Goal: Transaction & Acquisition: Download file/media

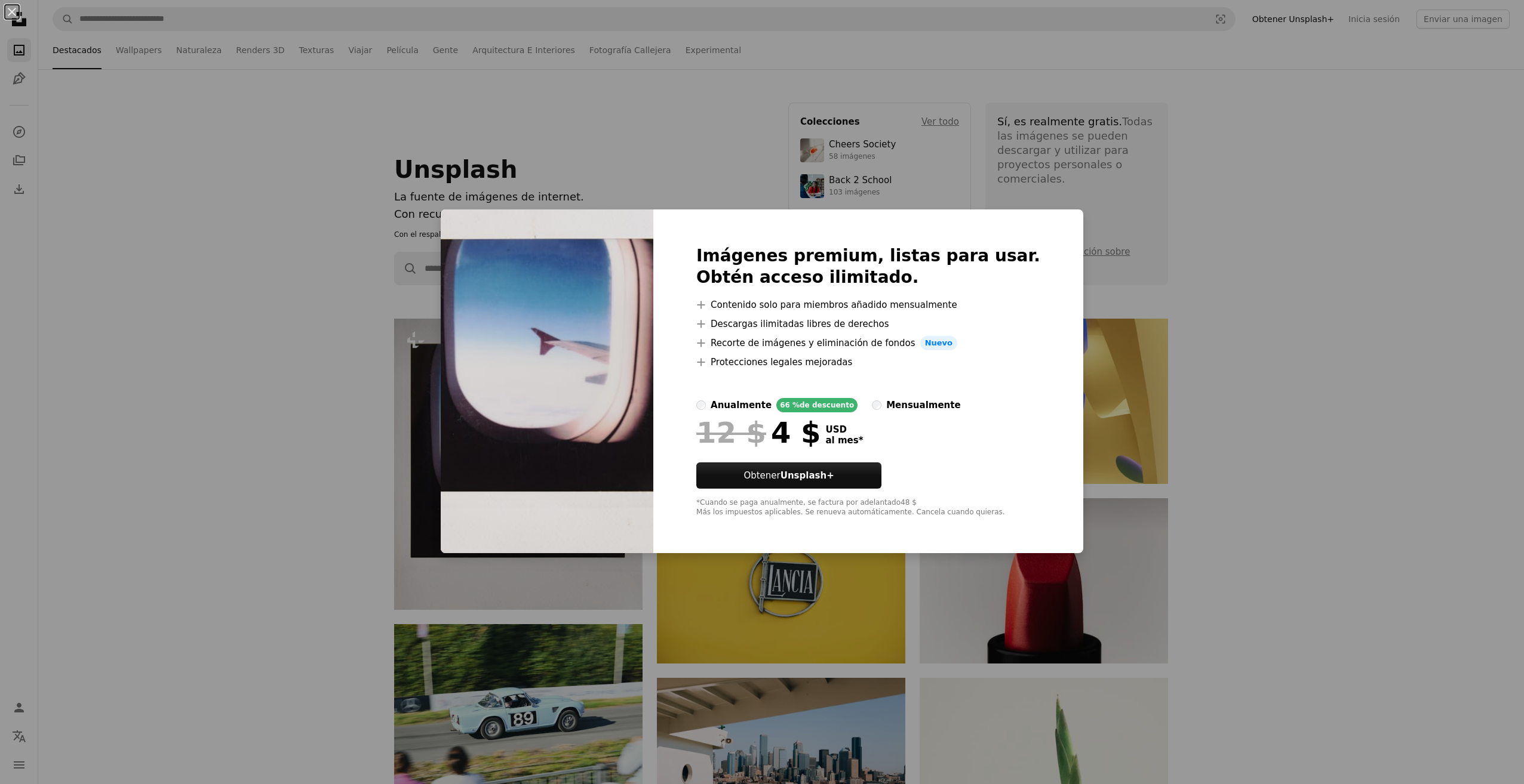
click at [1070, 205] on div "An X shape Imágenes premium, listas para usar. Obtén acceso ilimitado. A plus s…" at bounding box center [762, 392] width 1524 height 784
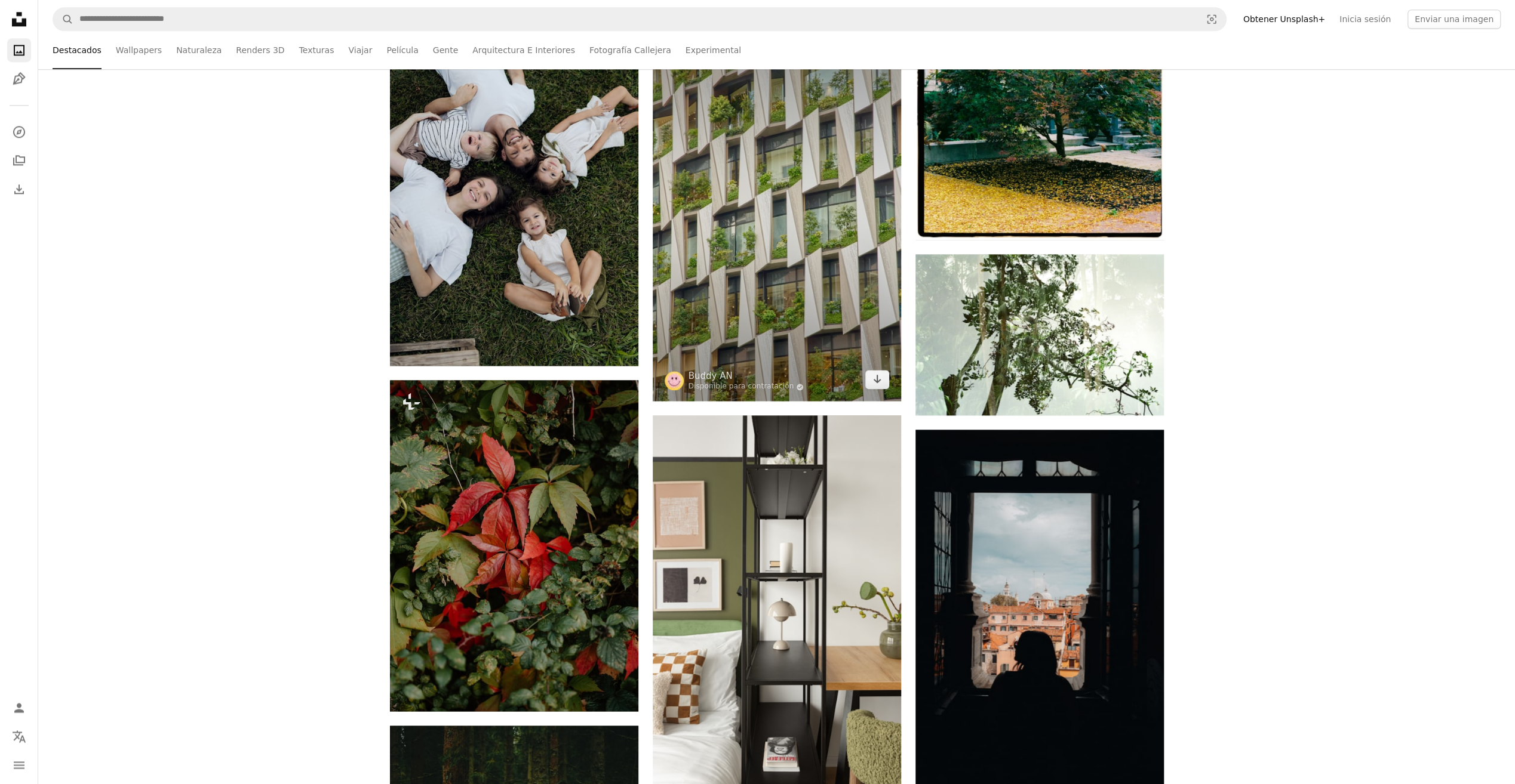
scroll to position [1194, 0]
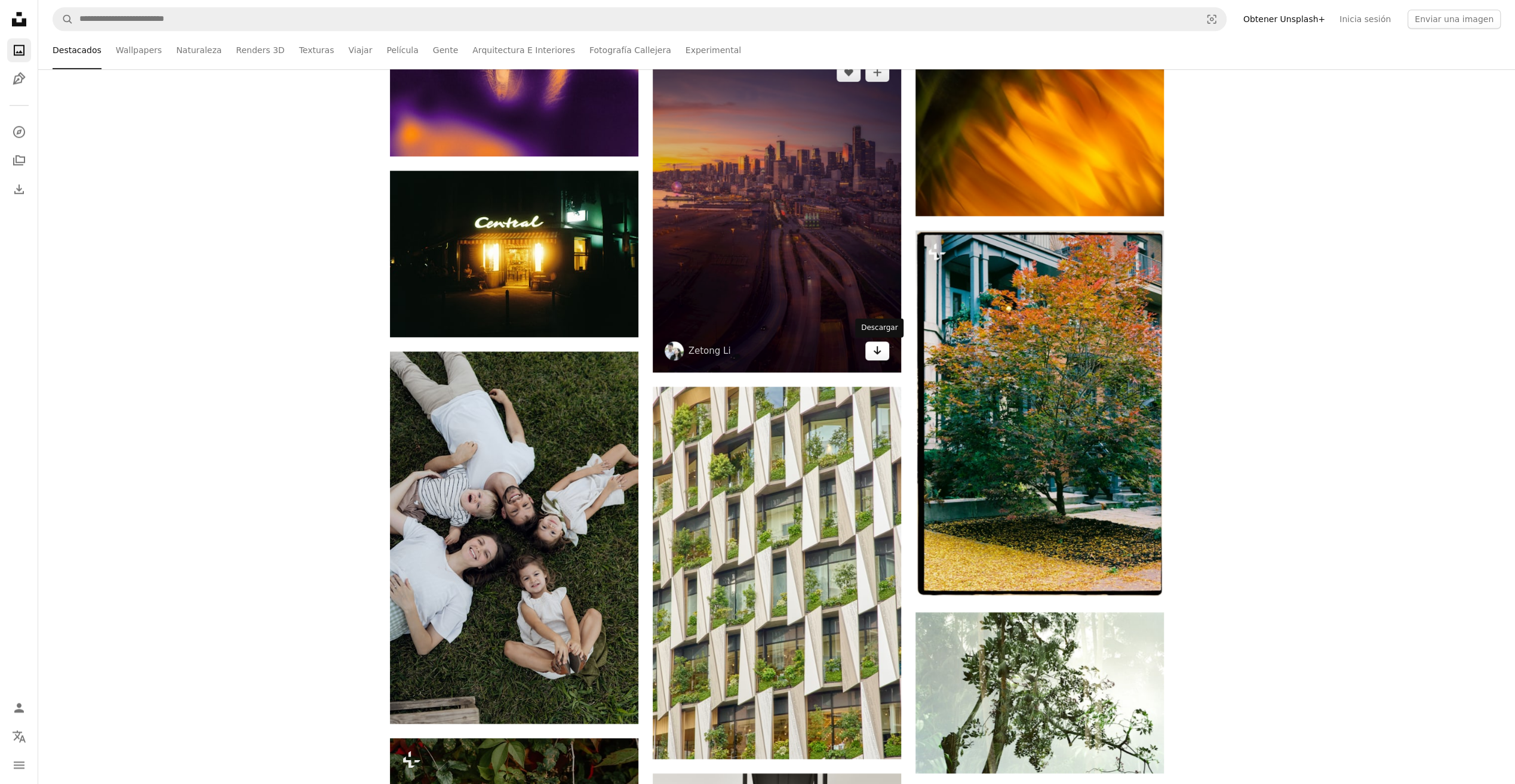
click at [879, 350] on icon "Arrow pointing down" at bounding box center [877, 350] width 10 height 14
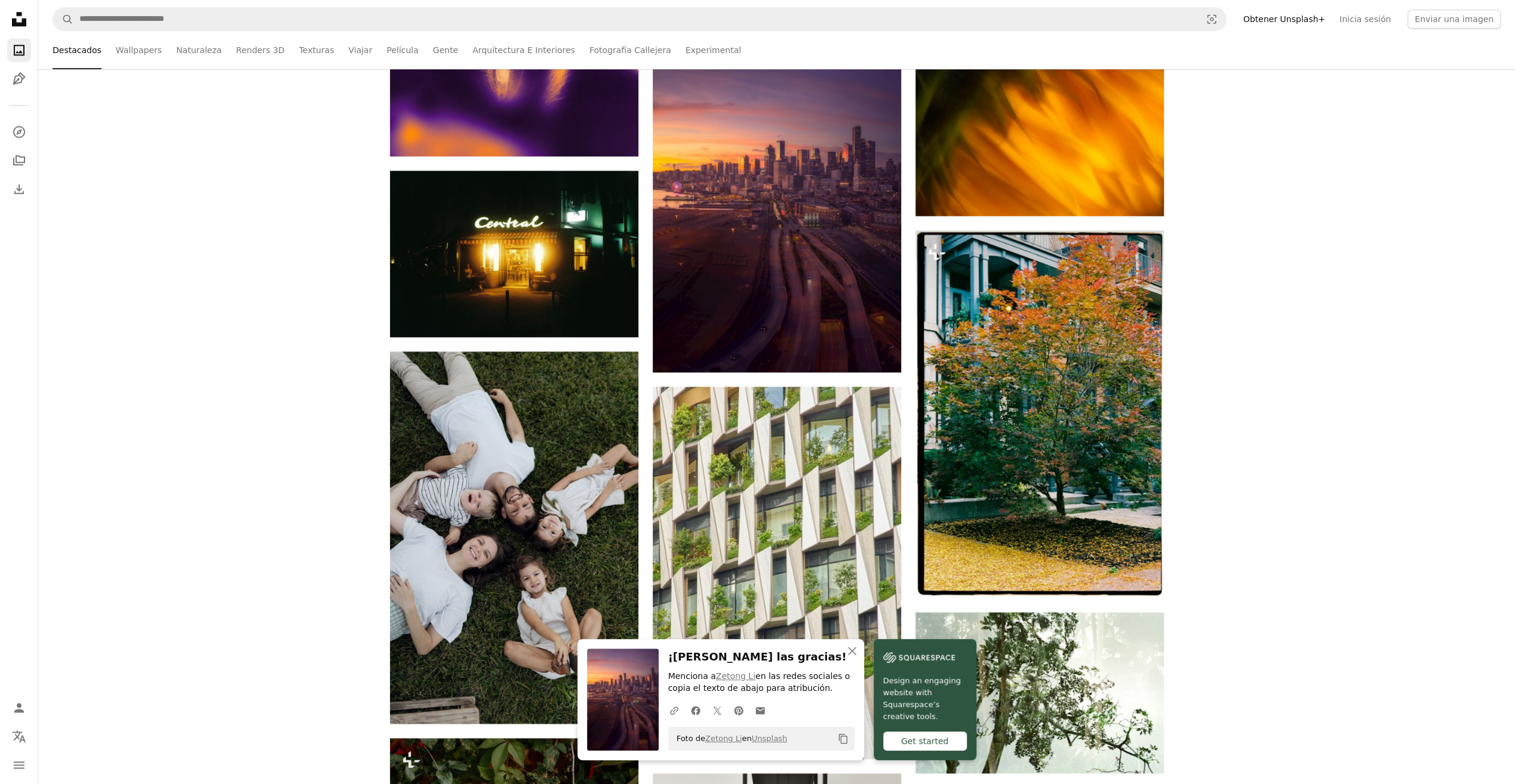
click at [631, 694] on img at bounding box center [623, 699] width 72 height 102
click at [734, 675] on link "Zetong Li" at bounding box center [736, 676] width 40 height 10
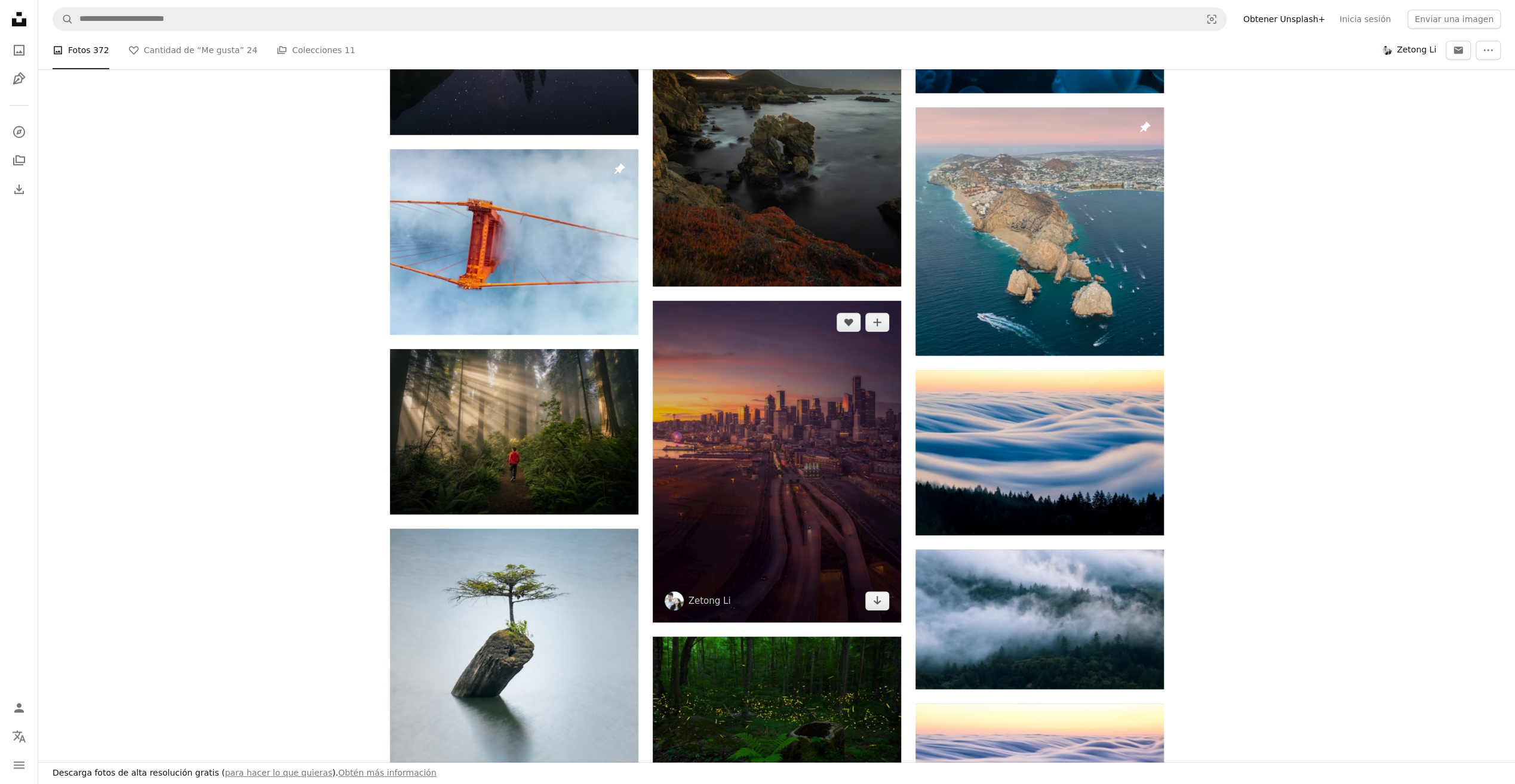
scroll to position [1015, 0]
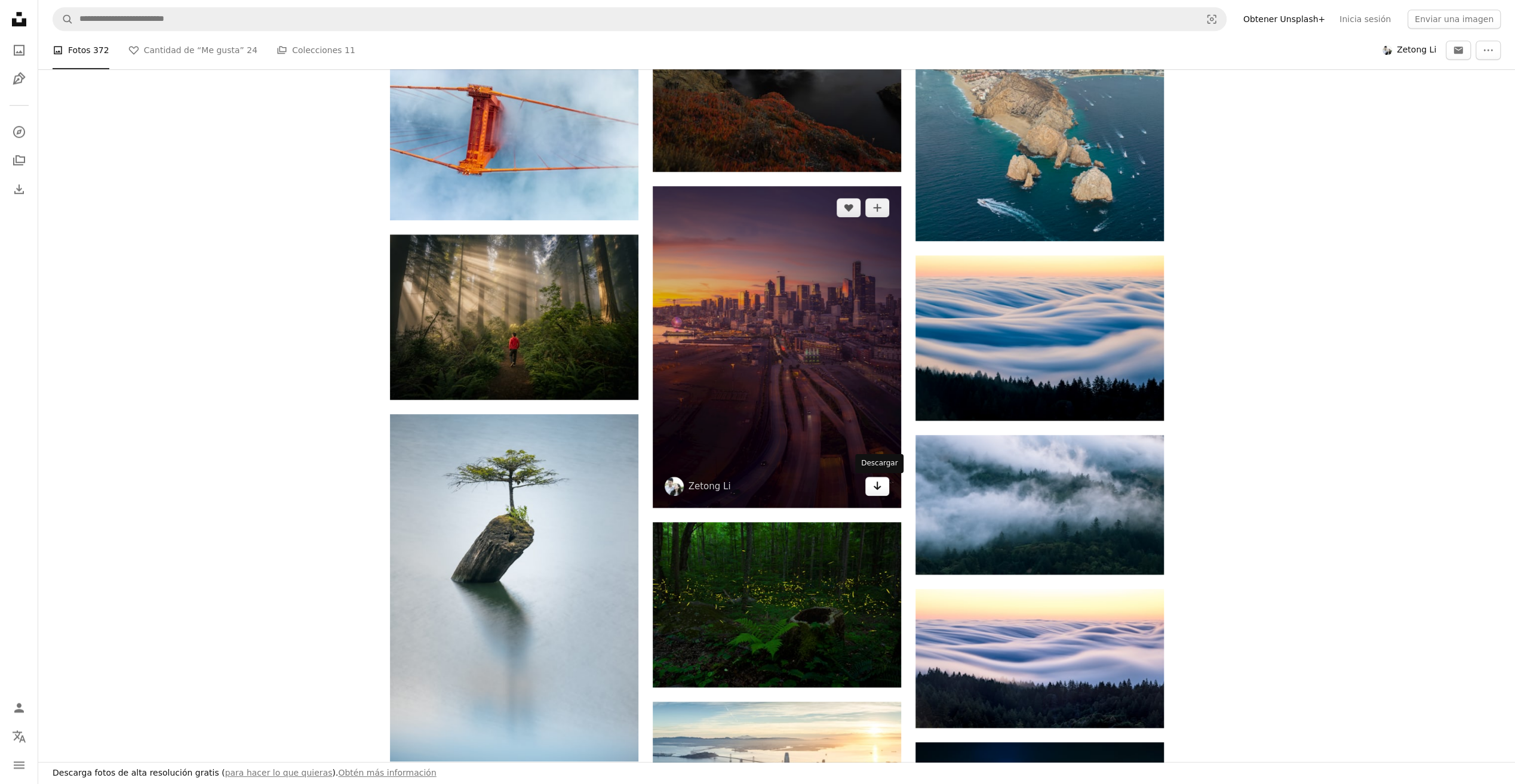
click at [875, 490] on icon "Arrow pointing down" at bounding box center [877, 485] width 10 height 14
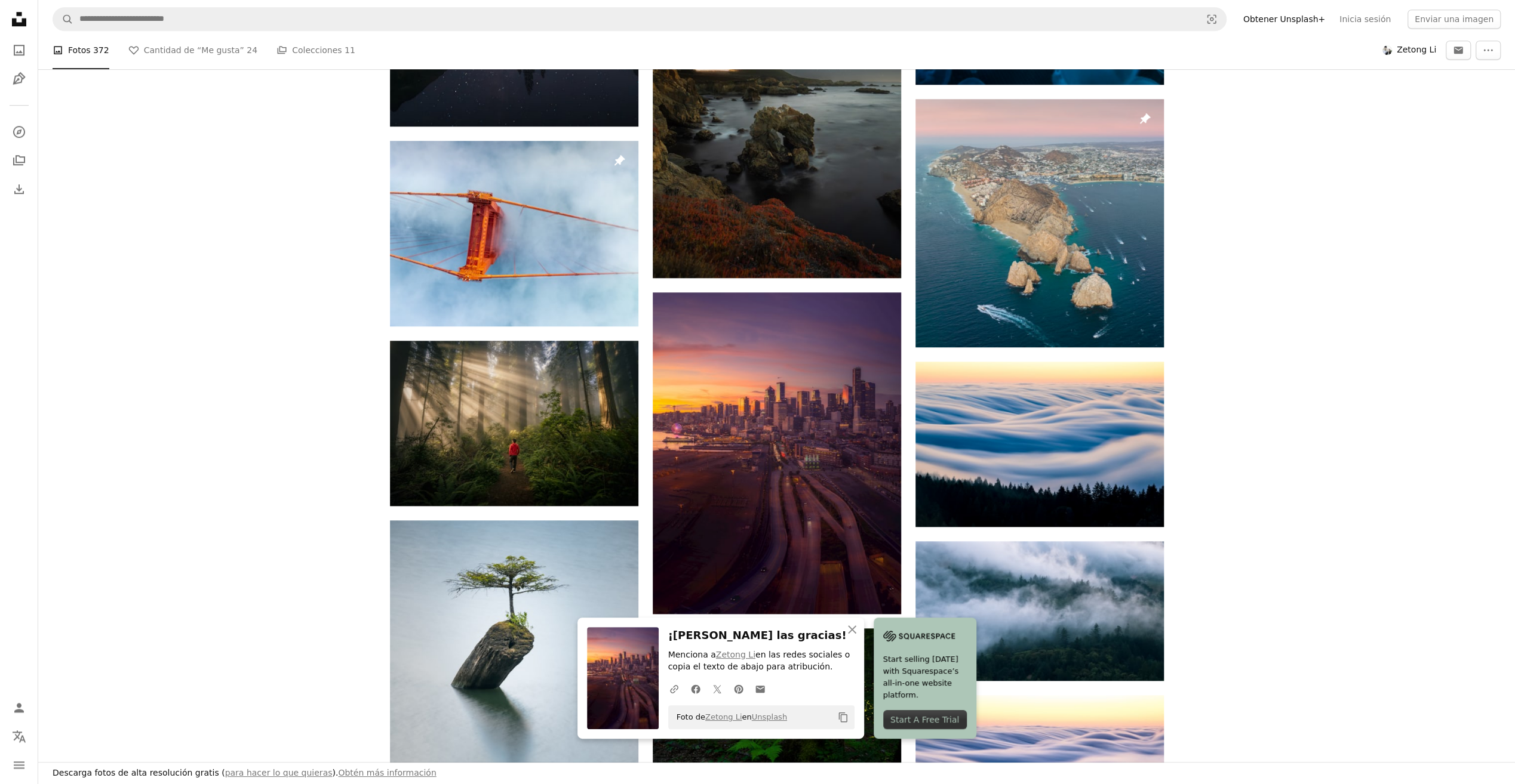
scroll to position [716, 0]
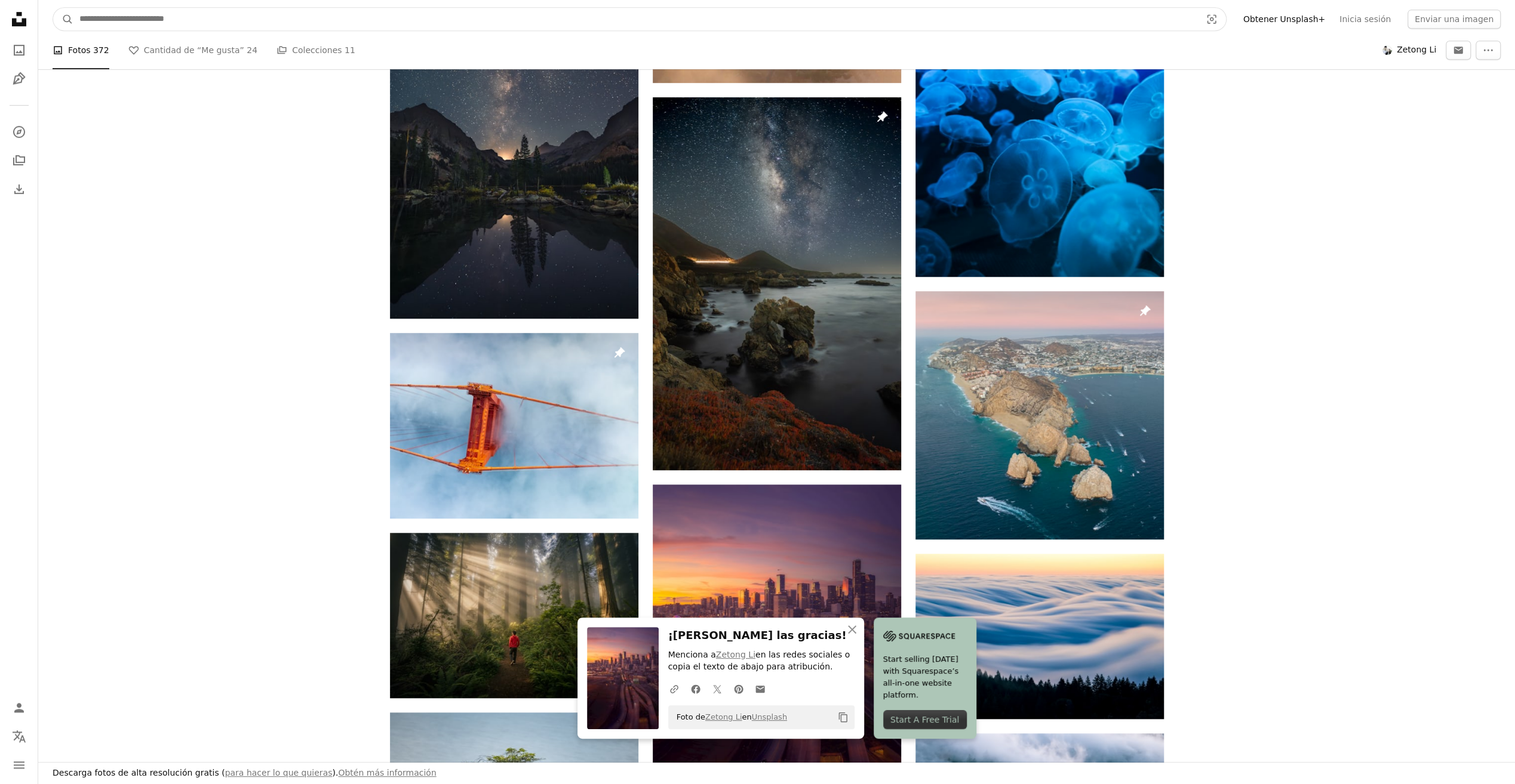
click at [215, 19] on input "Encuentra imágenes en todo el sitio" at bounding box center [635, 19] width 1124 height 22
type input "****"
click button "A magnifying glass" at bounding box center [63, 19] width 20 height 22
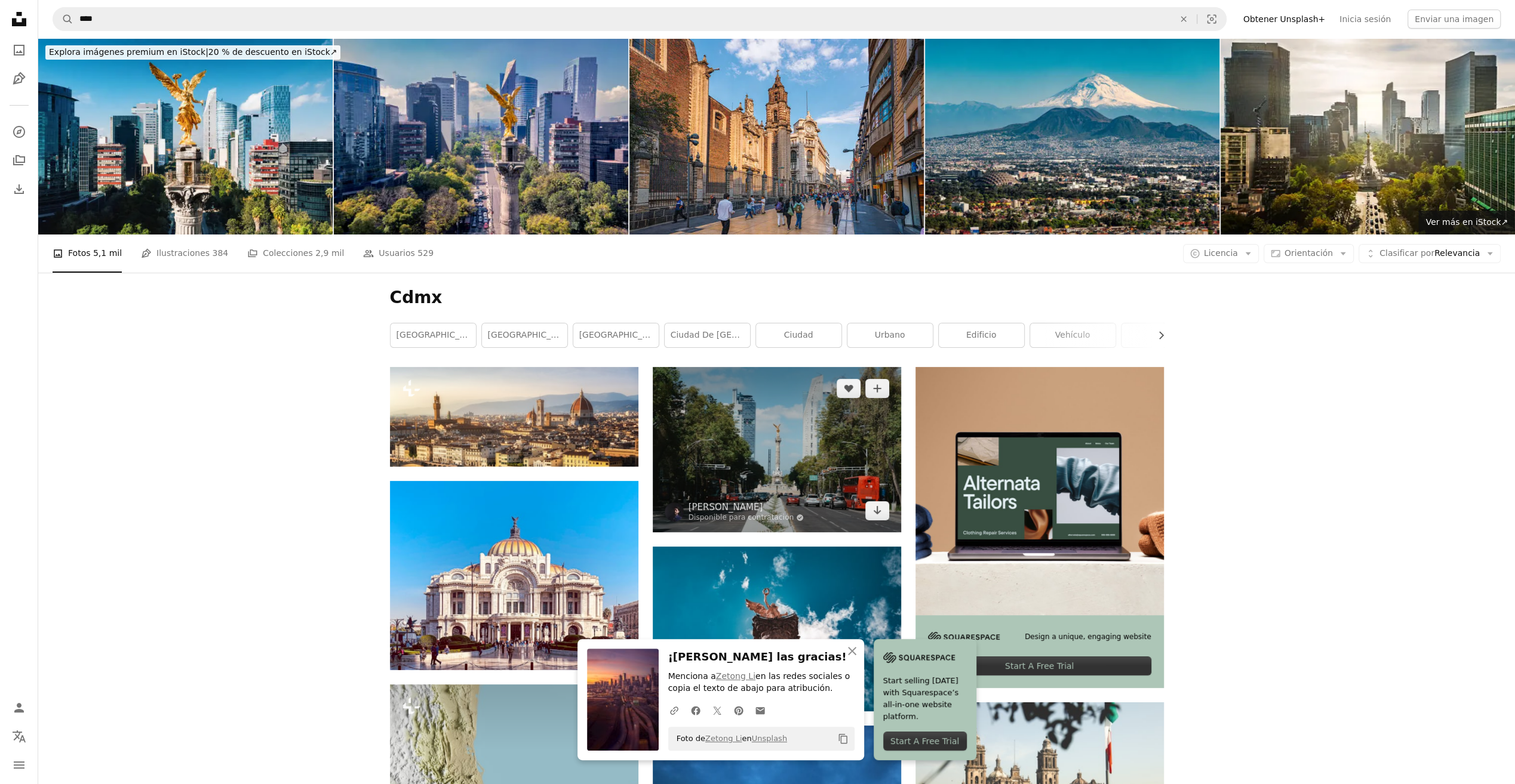
click at [825, 434] on img at bounding box center [777, 449] width 249 height 165
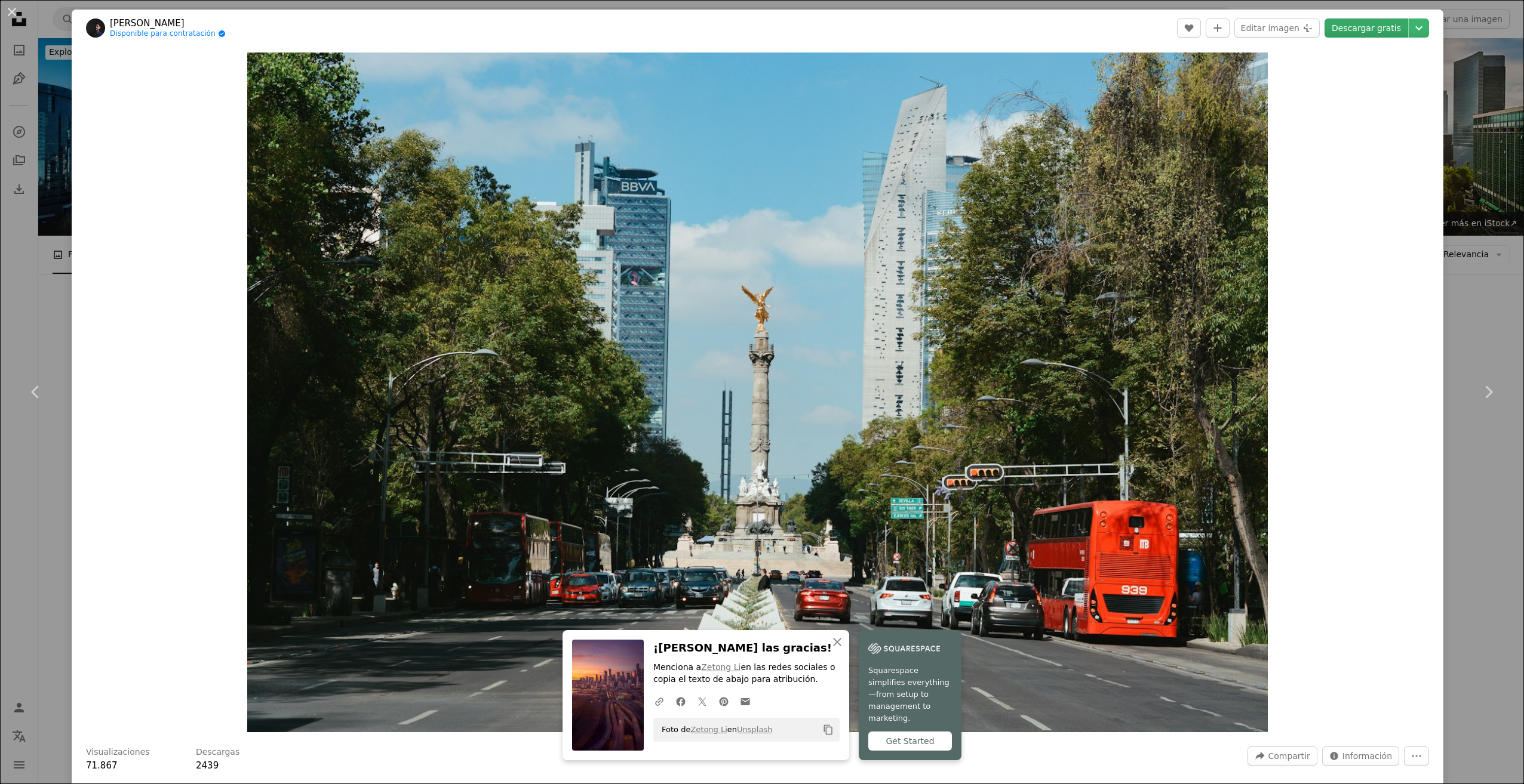
click at [1361, 26] on link "Descargar gratis" at bounding box center [1367, 28] width 84 height 19
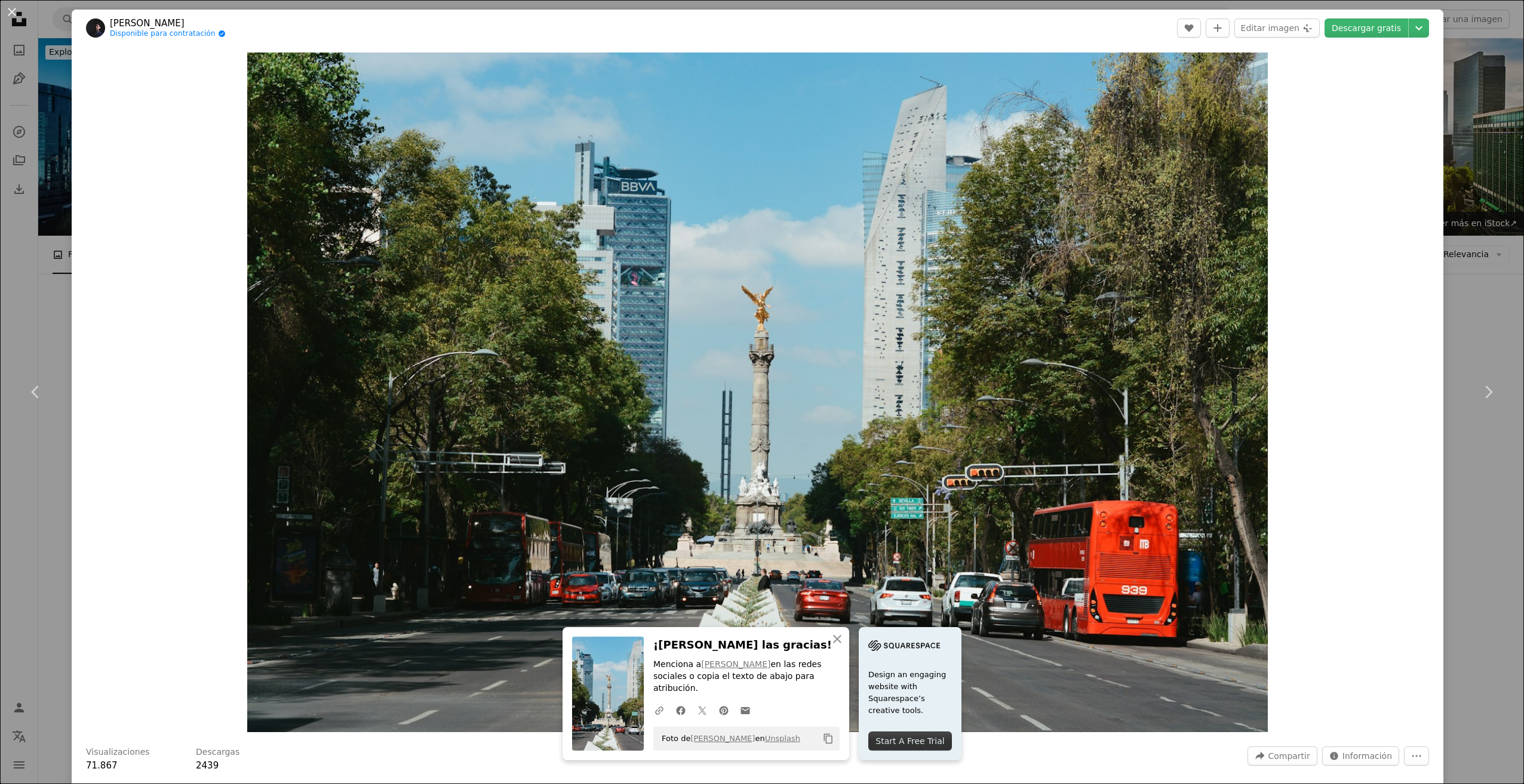
click at [1127, 22] on header "[PERSON_NAME] Disponible para contratación A checkmark inside of a circle A hea…" at bounding box center [758, 28] width 1372 height 37
click at [7, 10] on button "An X shape" at bounding box center [11, 11] width 14 height 14
